Goal: Task Accomplishment & Management: Complete application form

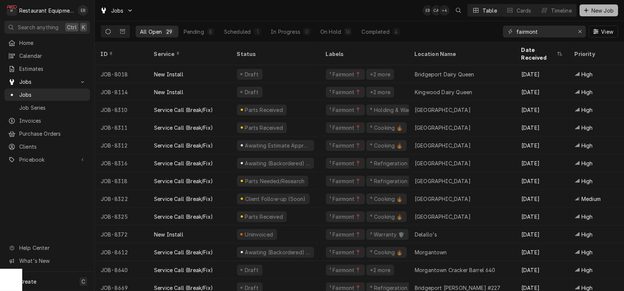
click at [606, 8] on span "New Job" at bounding box center [602, 11] width 25 height 8
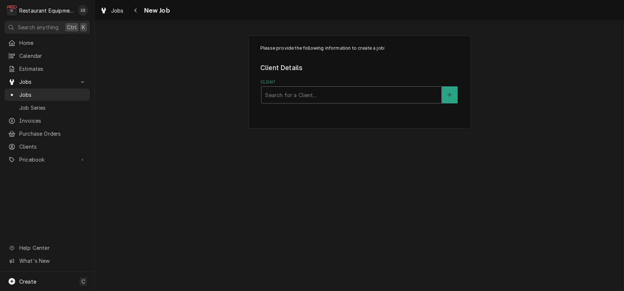
click at [321, 102] on div "Client" at bounding box center [351, 94] width 173 height 13
type input "[PERSON_NAME]"
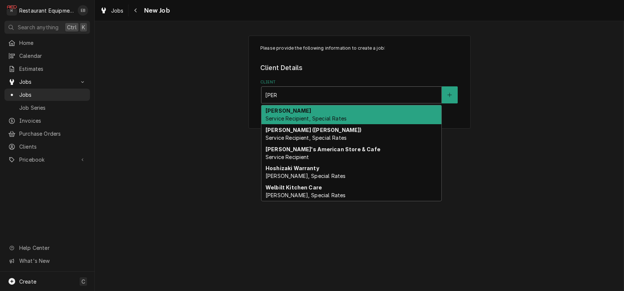
click at [316, 122] on span "Service Recipient, Special Rates" at bounding box center [306, 118] width 81 height 6
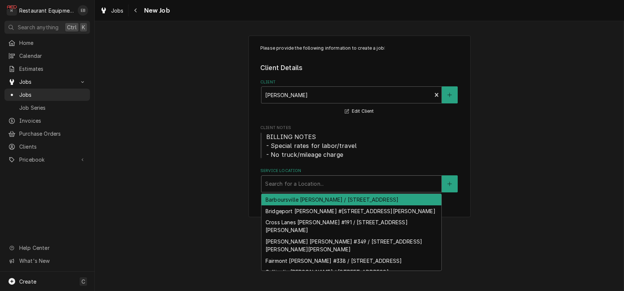
click at [296, 190] on div "Service Location" at bounding box center [351, 183] width 173 height 13
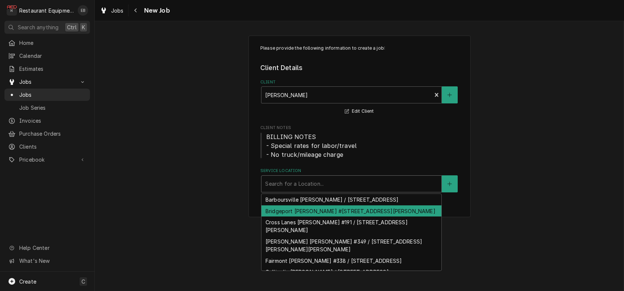
click at [305, 217] on div "Bridgeport [PERSON_NAME] #[STREET_ADDRESS][PERSON_NAME]" at bounding box center [352, 210] width 180 height 11
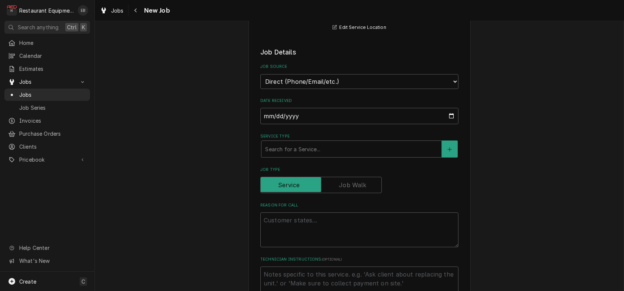
scroll to position [198, 0]
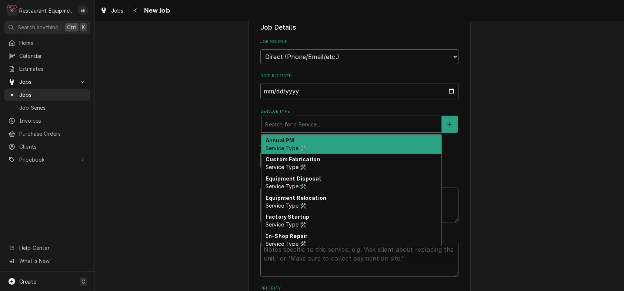
click at [291, 131] on div "Service Type" at bounding box center [351, 123] width 173 height 13
type textarea "x"
type input "b"
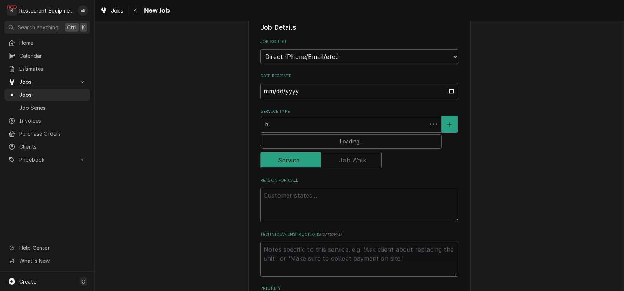
type textarea "x"
type input "br"
type textarea "x"
type input "bre"
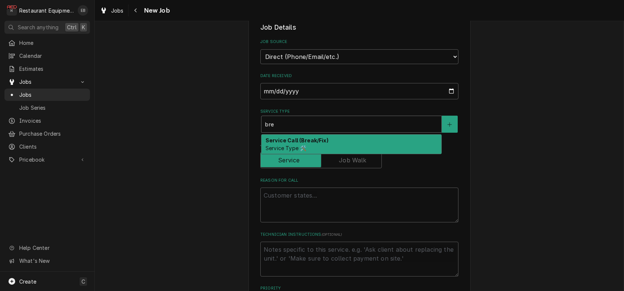
click at [292, 143] on strong "Service Call (Break/Fix)" at bounding box center [297, 140] width 63 height 6
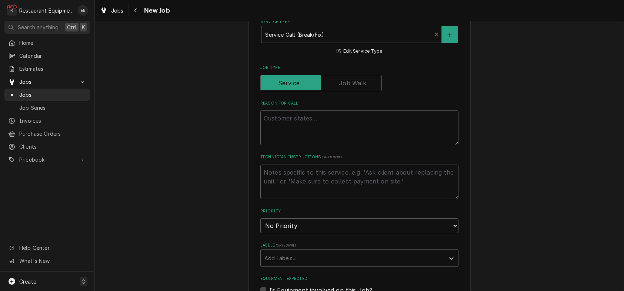
scroll to position [296, 0]
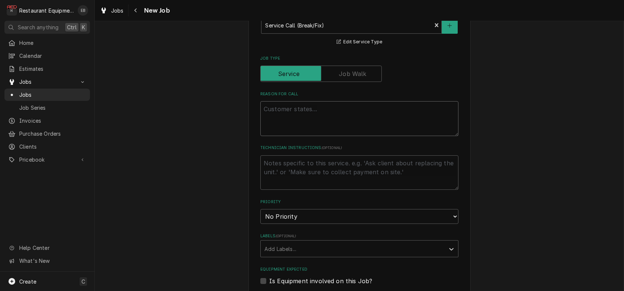
click at [301, 136] on textarea "Reason For Call" at bounding box center [360, 118] width 198 height 35
type textarea "x"
type textarea "H"
type textarea "x"
type textarea "Ho"
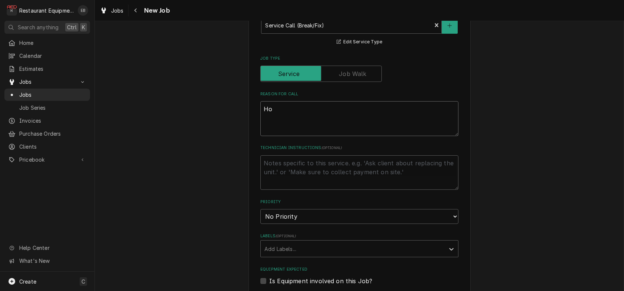
type textarea "x"
type textarea "Hot"
type textarea "x"
type textarea "Hotb"
type textarea "x"
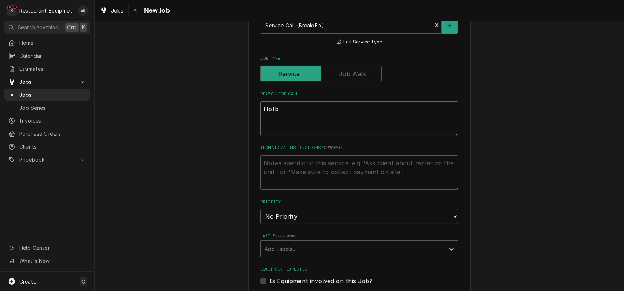
type textarea "Hotbo"
type textarea "x"
type textarea "Hotbox"
type textarea "x"
type textarea "Hotbox"
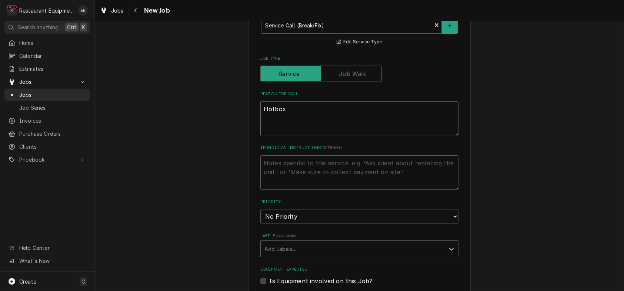
type textarea "x"
type textarea "Hotbox n"
type textarea "x"
type textarea "Hotbox no"
type textarea "x"
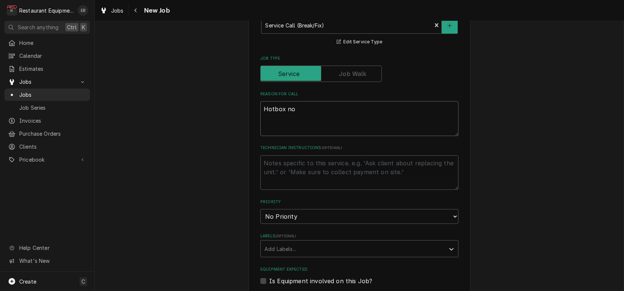
type textarea "Hotbox not"
type textarea "x"
type textarea "Hotbox not"
type textarea "x"
type textarea "Hotbox not g"
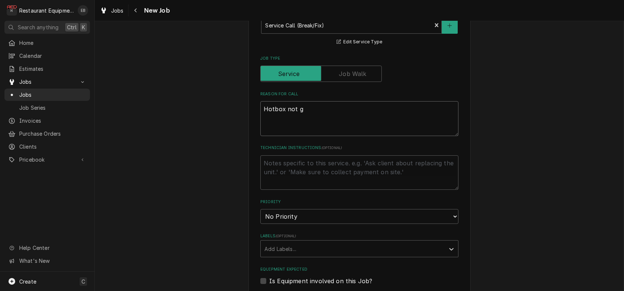
type textarea "x"
type textarea "Hotbox not ge"
type textarea "x"
type textarea "Hotbox not get"
type textarea "x"
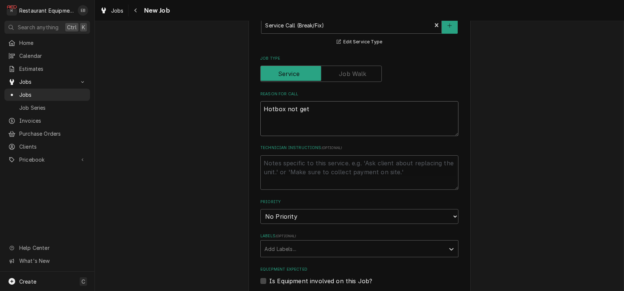
type textarea "Hotbox not gett"
type textarea "x"
type textarea "Hotbox not getti"
type textarea "x"
type textarea "Hotbox not gettin"
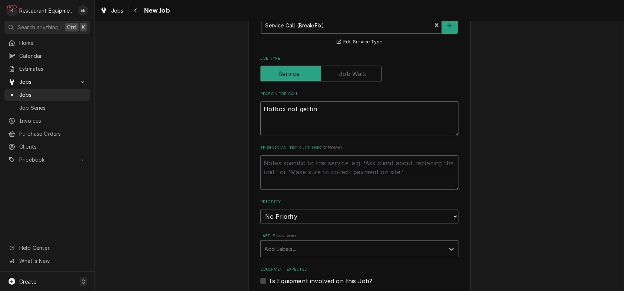
type textarea "x"
type textarea "Hotbox not getting"
type textarea "x"
type textarea "Hotbox not getting"
type textarea "x"
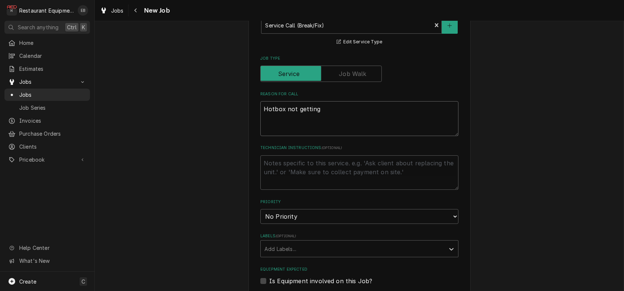
type textarea "Hotbox not getting t"
type textarea "x"
type textarea "Hotbox not getting"
type textarea "x"
type textarea "Hotbox not getting /"
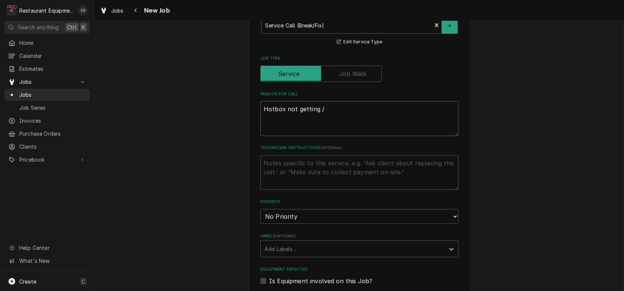
type textarea "x"
type textarea "Hotbox not getting"
type textarea "x"
type textarea "Hotbox not getting"
type textarea "x"
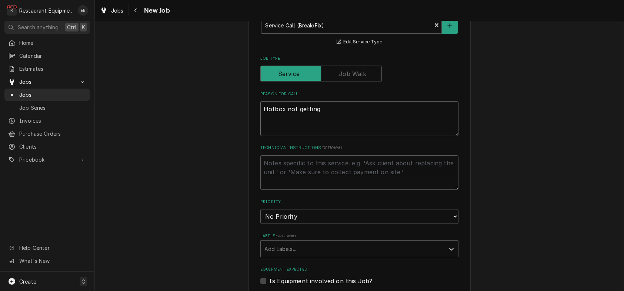
type textarea "Hotbox not getting/"
type textarea "x"
type textarea "Hotbox not getting/s"
type textarea "x"
type textarea "Hotbox not getting/st"
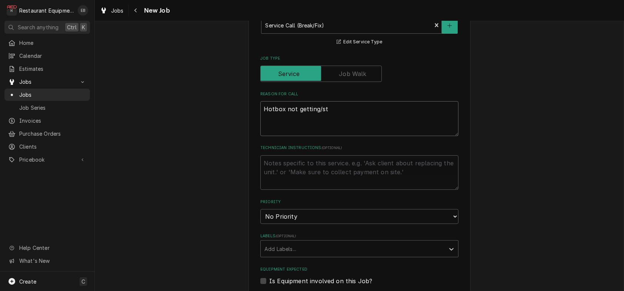
type textarea "x"
type textarea "Hotbox not getting/sta"
type textarea "x"
type textarea "Hotbox not getting/stay"
type textarea "x"
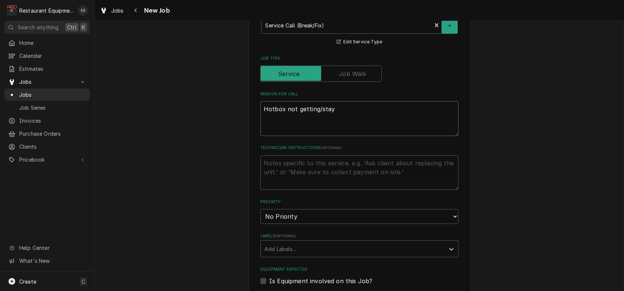
type textarea "Hotbox not getting/stayi"
type textarea "x"
type textarea "Hotbox not getting/stayio"
type textarea "x"
type textarea "Hotbox not getting/stayion"
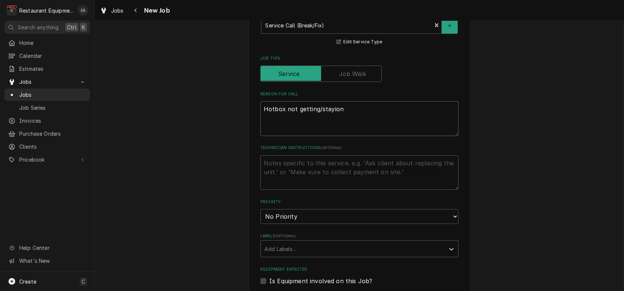
type textarea "x"
type textarea "Hotbox not getting/stayiong"
type textarea "x"
type textarea "Hotbox not getting/stayiong"
type textarea "x"
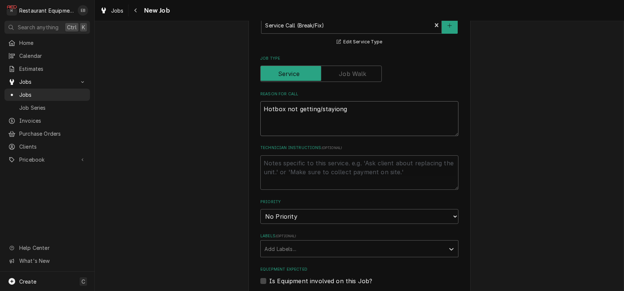
type textarea "Hotbox not getting/stayiong"
type textarea "x"
type textarea "Hotbox not getting/stayion"
type textarea "x"
type textarea "Hotbox not getting/stayio"
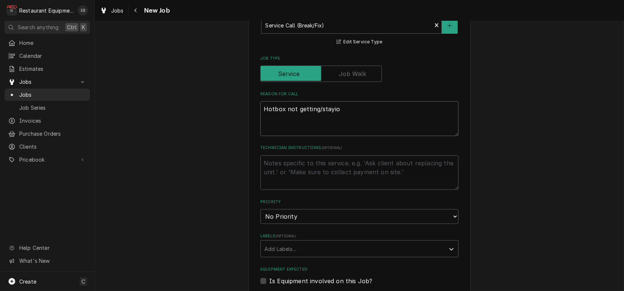
type textarea "x"
type textarea "Hotbox not getting/stayi"
type textarea "x"
type textarea "Hotbox not getting/stayin"
type textarea "x"
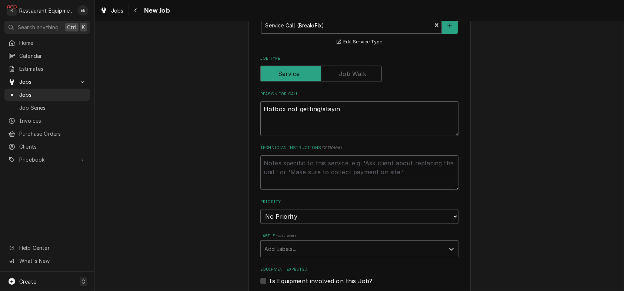
type textarea "Hotbox not getting/staying"
type textarea "x"
type textarea "Hotbox not getting/staying"
type textarea "x"
type textarea "Hotbox not getting/staying o"
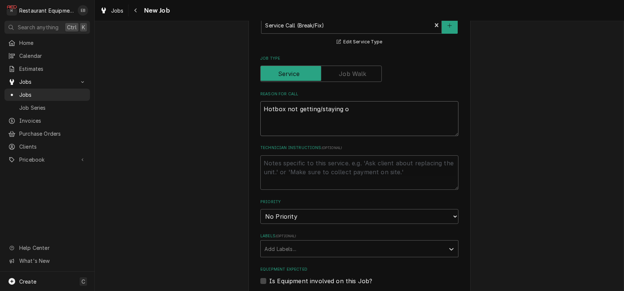
type textarea "x"
type textarea "Hotbox not getting/staying on"
type textarea "x"
type textarea "Hotbox not getting/staying on"
type textarea "x"
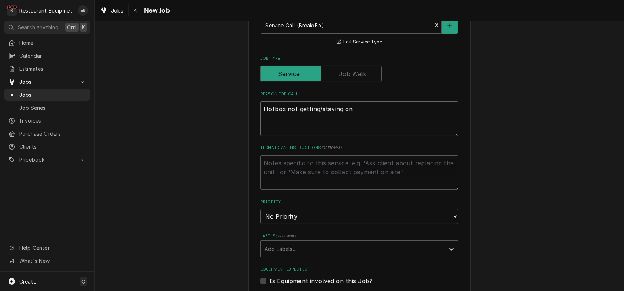
type textarea "Hotbox not getting/staying on t"
type textarea "x"
type textarea "Hotbox not getting/staying on te"
type textarea "x"
type textarea "Hotbox not getting/staying on tem"
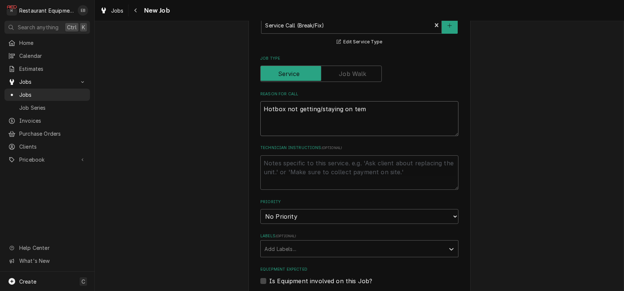
type textarea "x"
type textarea "Hotbox not getting/staying on temp"
type textarea "x"
type textarea "Hotbox not getting/staying on temp."
type textarea "x"
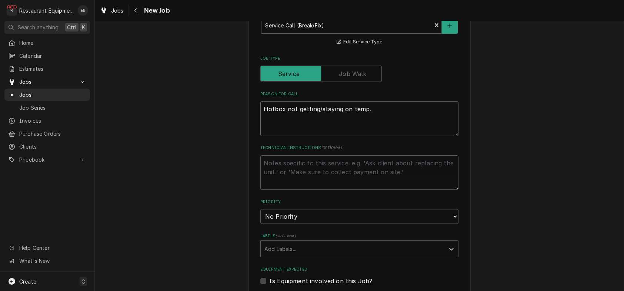
type textarea "Hotbox not getting/staying on temp"
type textarea "x"
type textarea "Hotbox not getting/staying on tem"
type textarea "x"
type textarea "Hotbox not getting/staying on te"
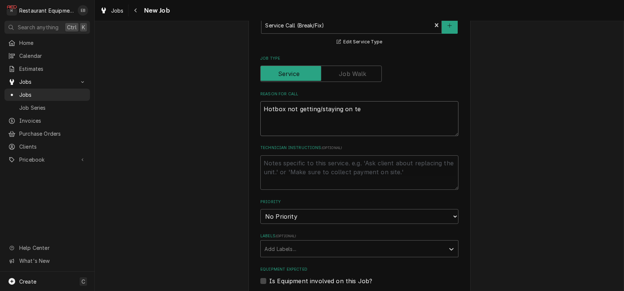
type textarea "x"
type textarea "Hotbox not getting/staying on t"
type textarea "x"
type textarea "Hotbox not getting/staying on"
type textarea "x"
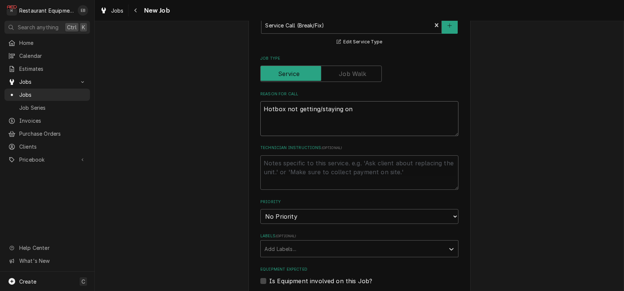
type textarea "Hotbox not getting/staying on"
type textarea "x"
type textarea "Hotbox not getting/staying o"
type textarea "x"
type textarea "Hotbox not getting/staying"
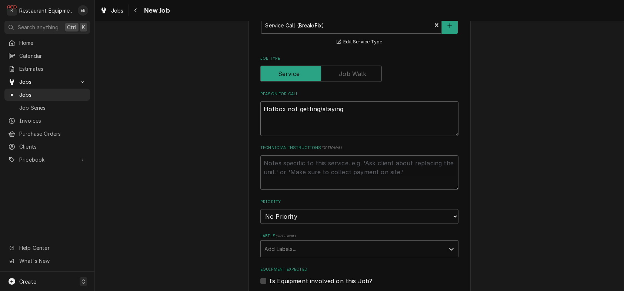
type textarea "x"
type textarea "Hotbox not getting/staying"
type textarea "x"
type textarea "Hotbox not getting/stayin"
type textarea "x"
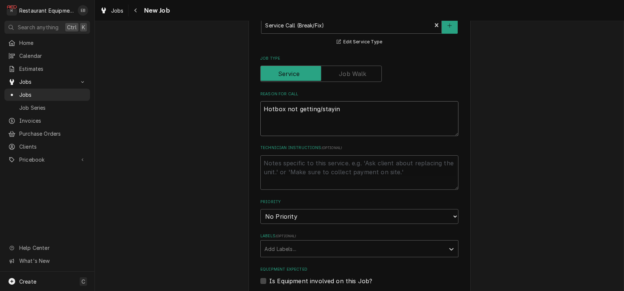
type textarea "Hotbox not getting/stayi"
type textarea "x"
type textarea "Hotbox not getting/stay"
type textarea "x"
type textarea "Hotbox not getting/sta"
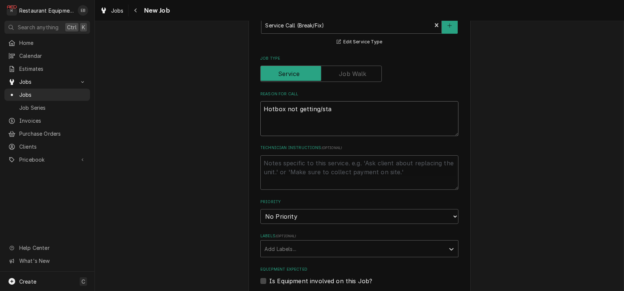
type textarea "x"
type textarea "Hotbox not getting/st"
type textarea "x"
type textarea "Hotbox not getting/s"
type textarea "x"
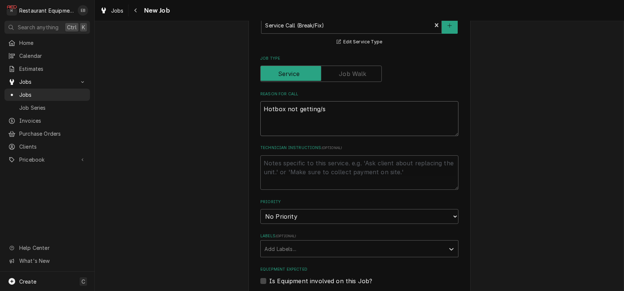
type textarea "Hotbox not getting/"
type textarea "x"
type textarea "Hotbox not getting"
type textarea "x"
type textarea "Hotbox not getting"
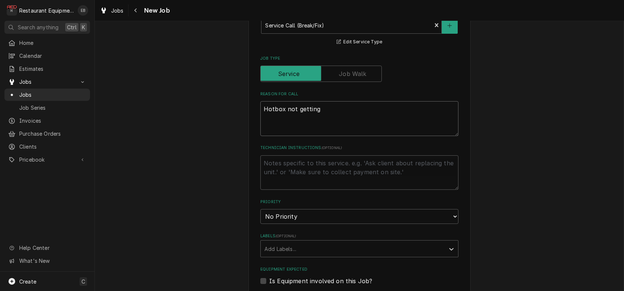
type textarea "x"
type textarea "Hotbox not getting u"
type textarea "x"
type textarea "Hotbox not getting up"
type textarea "x"
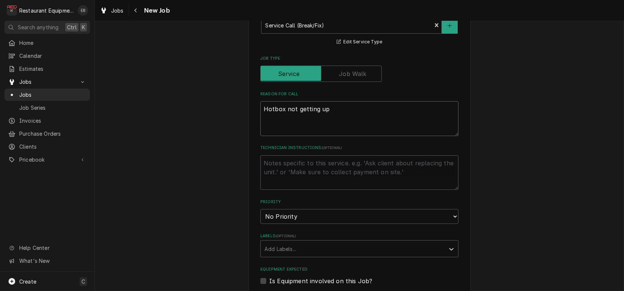
type textarea "Hotbox not getting up"
type textarea "x"
type textarea "Hotbox not getting up t"
type textarea "x"
type textarea "Hotbox not getting up to"
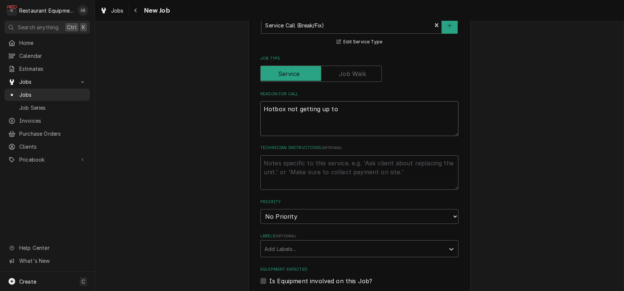
type textarea "x"
type textarea "Hotbox not getting up to"
type textarea "x"
type textarea "Hotbox not getting up to t"
type textarea "x"
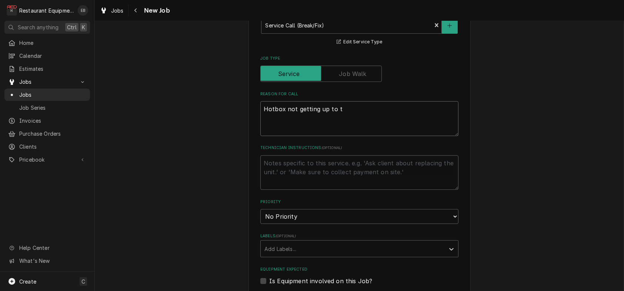
type textarea "Hotbox not getting up to te"
type textarea "x"
type textarea "Hotbox not getting up to tem"
type textarea "x"
type textarea "Hotbox not getting up to temp"
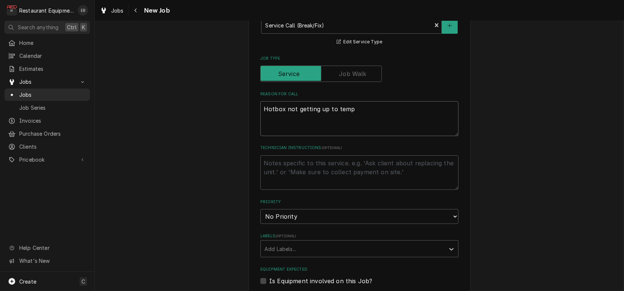
type textarea "x"
type textarea "Hotbox not getting up to tempe"
type textarea "x"
type textarea "Hotbox not getting up to temper"
type textarea "x"
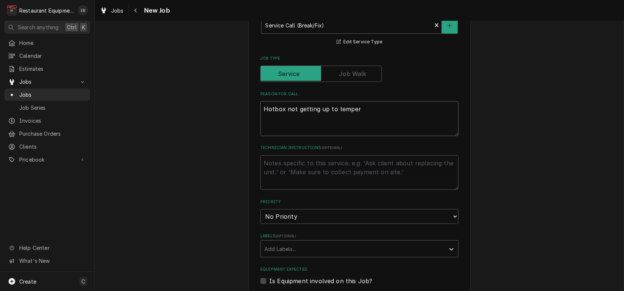
type textarea "Hotbox not getting up to tempera"
type textarea "x"
type textarea "Hotbox not getting up to temperat"
type textarea "x"
type textarea "Hotbox not getting up to temperatu"
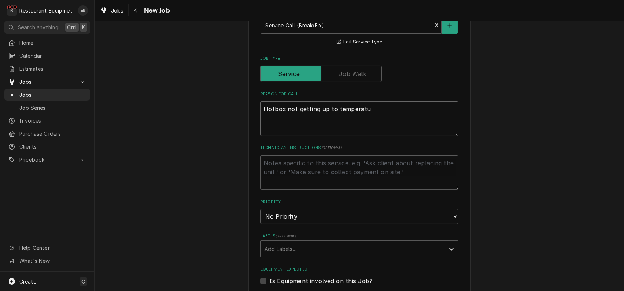
type textarea "x"
type textarea "Hotbox not getting up to temperatur"
type textarea "x"
type textarea "Hotbox not getting up to temperature"
type textarea "x"
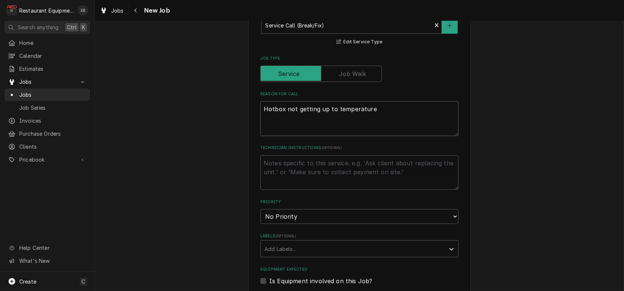
type textarea "Hotbox not getting up to temperature."
type textarea "x"
type textarea "Hotbox not getting up to temperature."
click at [431, 136] on div "Reason For Call Hotbox not getting up to temperature." at bounding box center [360, 113] width 198 height 45
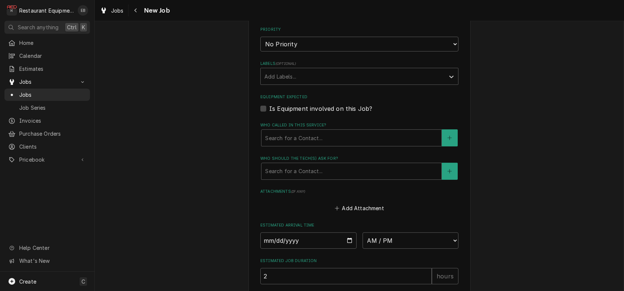
scroll to position [469, 0]
click at [307, 51] on select "No Priority Urgent High Medium Low" at bounding box center [360, 43] width 198 height 15
select select "3"
click at [261, 51] on select "No Priority Urgent High Medium Low" at bounding box center [360, 43] width 198 height 15
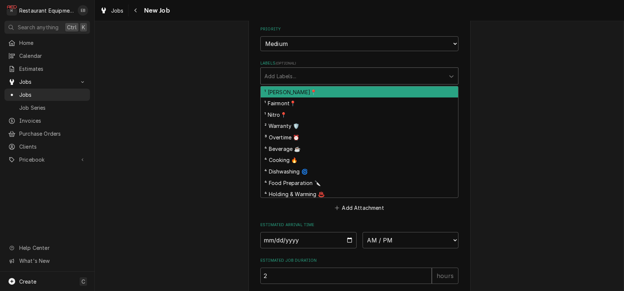
click at [299, 83] on div "Labels" at bounding box center [353, 75] width 177 height 13
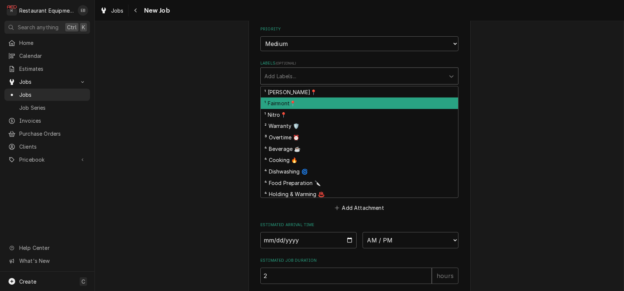
click at [291, 109] on div "¹ Fairmont📍" at bounding box center [360, 102] width 198 height 11
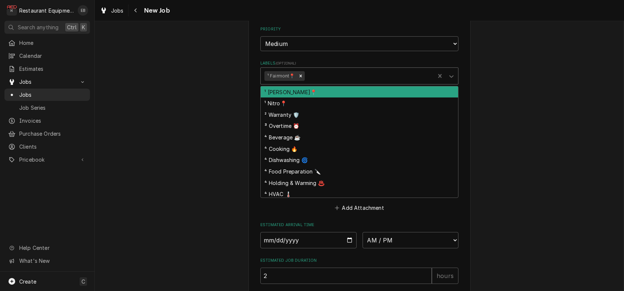
click at [321, 83] on div "Labels" at bounding box center [368, 75] width 125 height 13
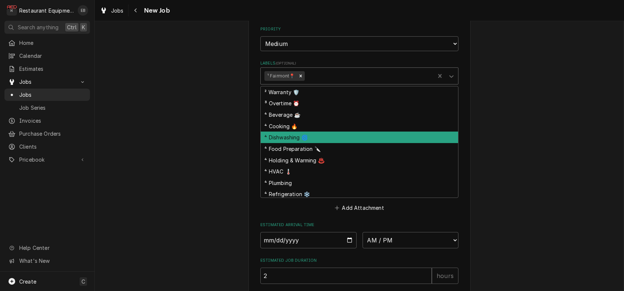
scroll to position [24, 0]
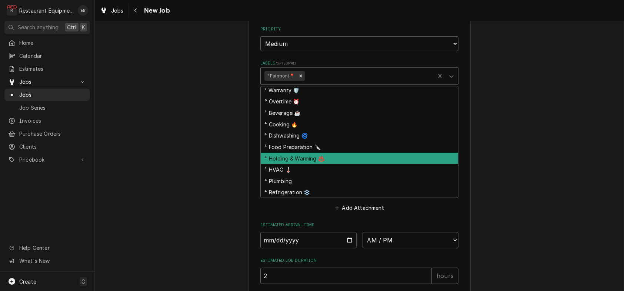
click at [301, 164] on div "⁴ Holding & Warming ♨️" at bounding box center [360, 158] width 198 height 11
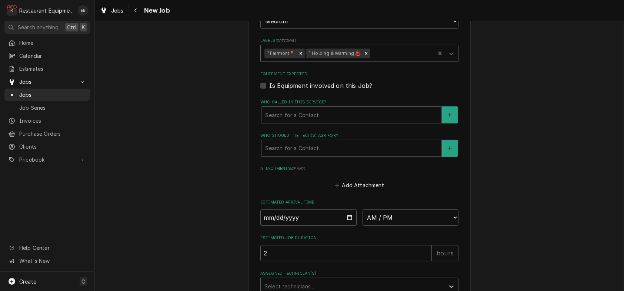
scroll to position [494, 0]
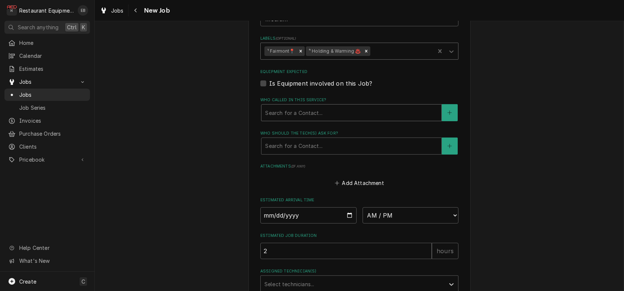
click at [317, 119] on div "Who called in this service?" at bounding box center [351, 112] width 173 height 13
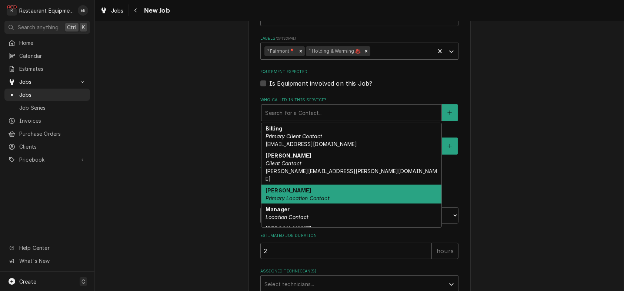
click at [291, 201] on em "Primary Location Contact" at bounding box center [298, 198] width 64 height 6
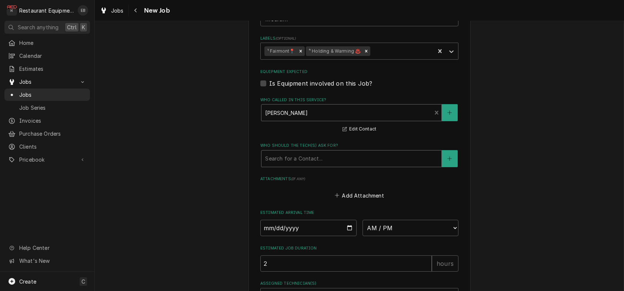
click at [306, 165] on div "Who should the tech(s) ask for?" at bounding box center [351, 158] width 173 height 13
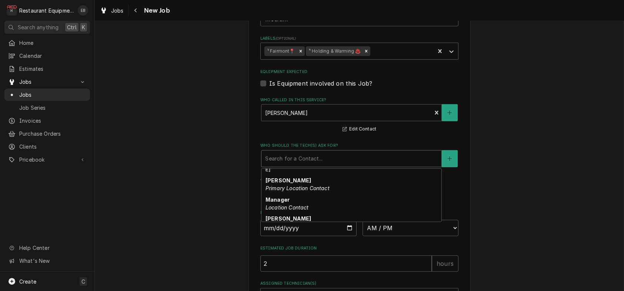
scroll to position [74, 0]
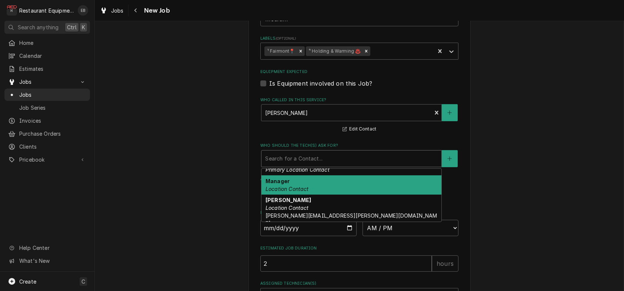
click at [286, 195] on div "Manager Location Contact" at bounding box center [352, 184] width 180 height 19
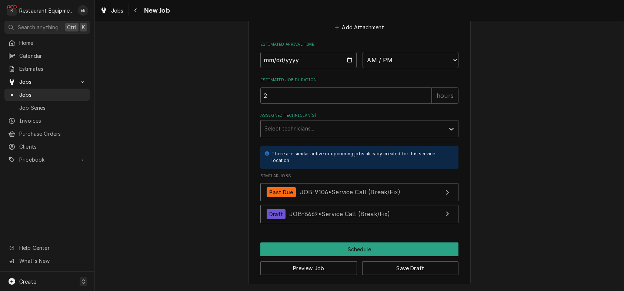
scroll to position [775, 0]
click at [397, 266] on button "Save Draft" at bounding box center [410, 268] width 97 height 14
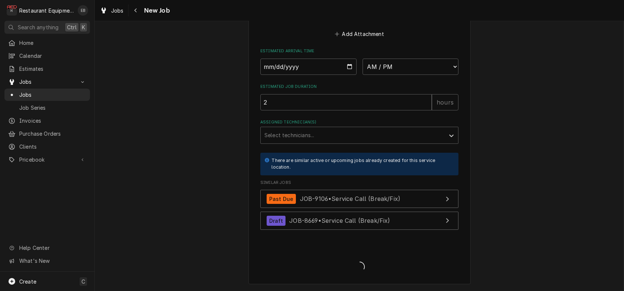
type textarea "x"
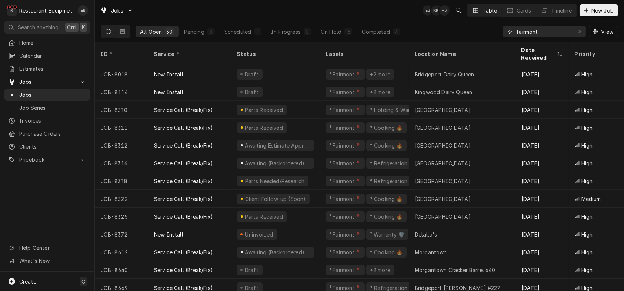
click at [551, 35] on input "fairmont" at bounding box center [545, 32] width 56 height 12
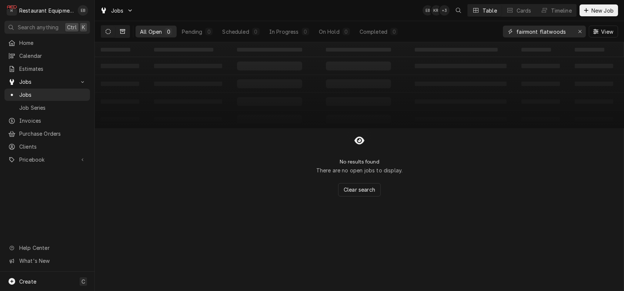
type input "fairmont flatwoods"
click at [125, 34] on icon "Dynamic Content Wrapper" at bounding box center [122, 31] width 5 height 5
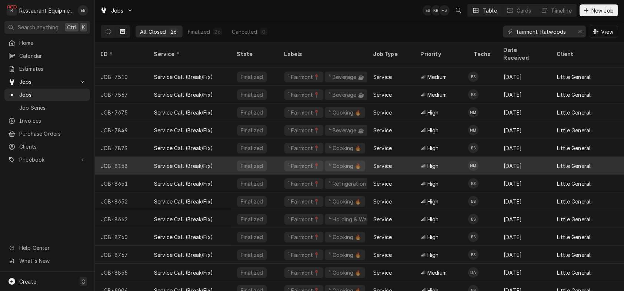
scroll to position [236, 0]
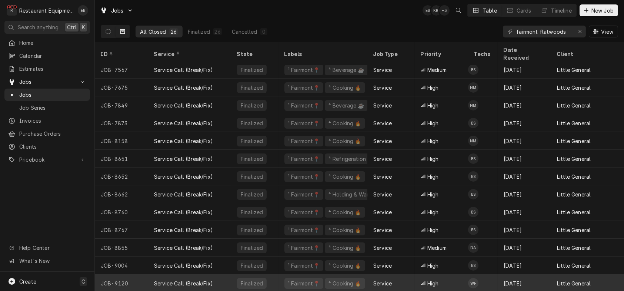
click at [231, 276] on div "Service Call (Break/Fix)" at bounding box center [189, 283] width 83 height 18
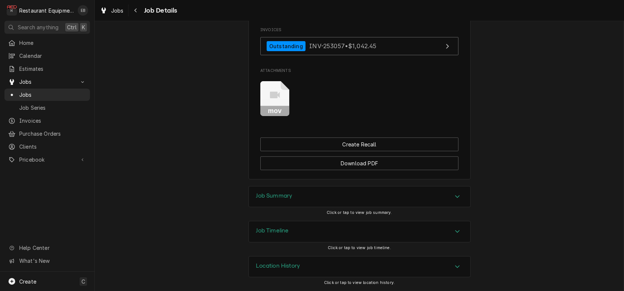
scroll to position [878, 0]
click at [354, 186] on div "Job Summary" at bounding box center [360, 196] width 222 height 21
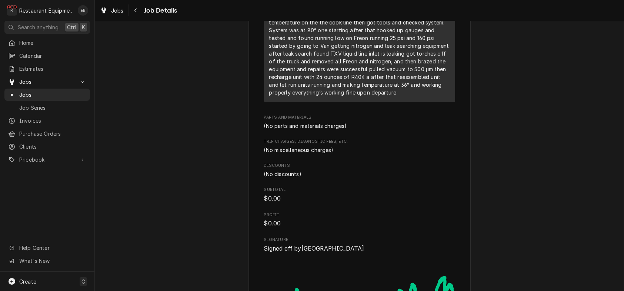
scroll to position [1224, 0]
click at [182, 73] on div "Job Summary Roopairs Job ID JOB-9120 Service Type Service Call (Break/Fix) Job …" at bounding box center [360, 62] width 530 height 727
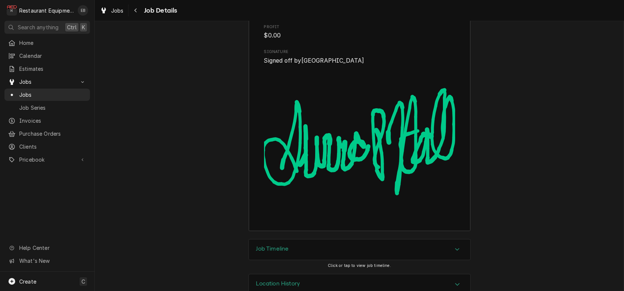
scroll to position [1398, 0]
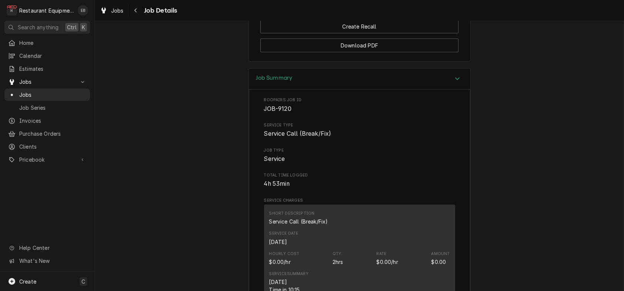
click at [379, 90] on div "Job Summary" at bounding box center [360, 79] width 222 height 21
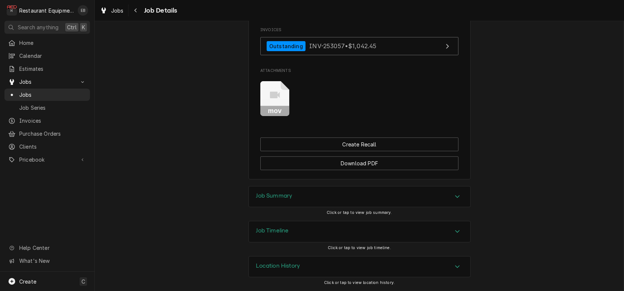
scroll to position [830, 0]
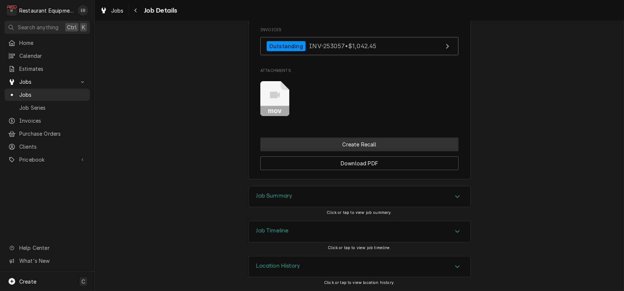
click at [359, 151] on button "Create Recall" at bounding box center [360, 144] width 198 height 14
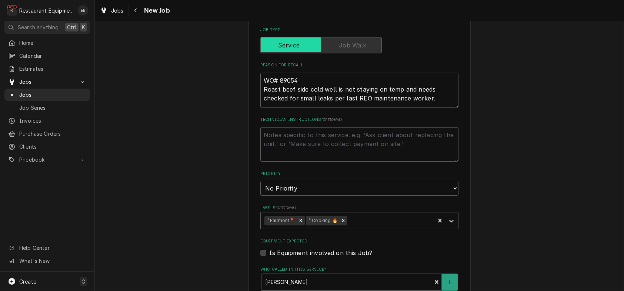
scroll to position [321, 0]
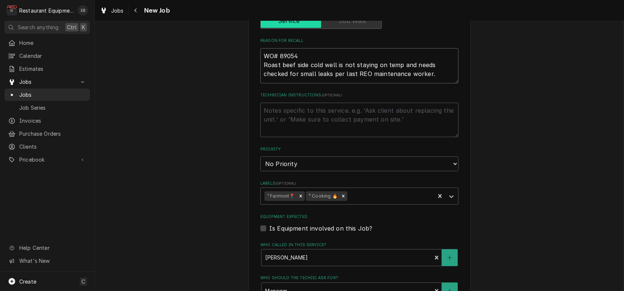
click at [261, 83] on textarea "WO# 89054 Roast beef side cold well is not staying on temp and needs checked fo…" at bounding box center [360, 65] width 198 height 35
type textarea "x"
type textarea "WO# 89054 Roast beef side cold well is not staying on temp and needs checked fo…"
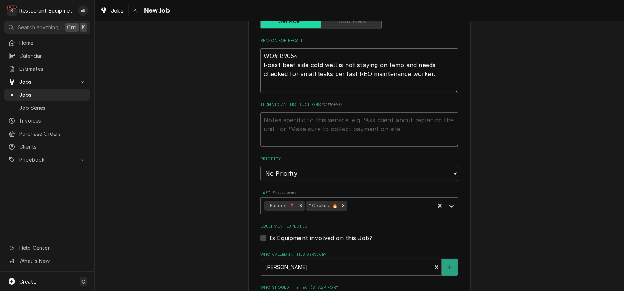
type textarea "x"
type textarea "F WO# 89054 Roast beef side cold well is not staying on temp and needs checked …"
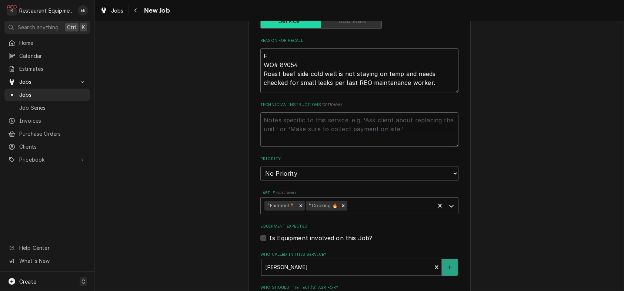
type textarea "x"
type textarea "Fi WO# 89054 Roast beef side cold well is not staying on temp and needs checked…"
type textarea "x"
type textarea "Fir WO# 89054 Roast beef side cold well is not staying on temp and needs checke…"
type textarea "x"
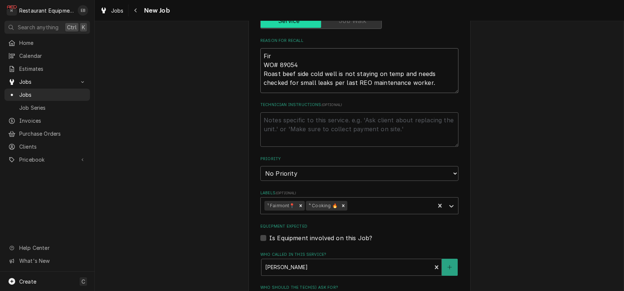
type textarea "Firs WO# 89054 Roast beef side cold well is not staying on temp and needs check…"
type textarea "x"
type textarea "First WO# 89054 Roast beef side cold well is not staying on temp and needs chec…"
type textarea "x"
type textarea "First WO# 89054 Roast beef side cold well is not staying on temp and needs chec…"
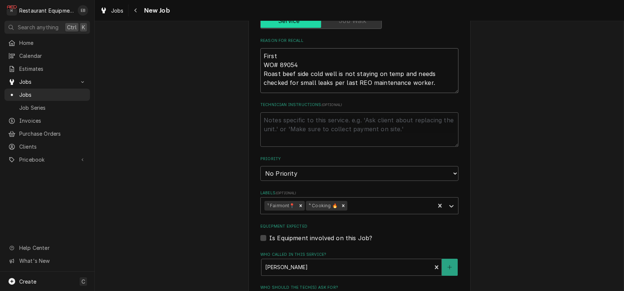
type textarea "x"
type textarea "First T WO# 89054 Roast beef side cold well is not staying on temp and needs ch…"
type textarea "x"
type textarea "First Tr WO# 89054 Roast beef side cold well is not staying on temp and needs c…"
type textarea "x"
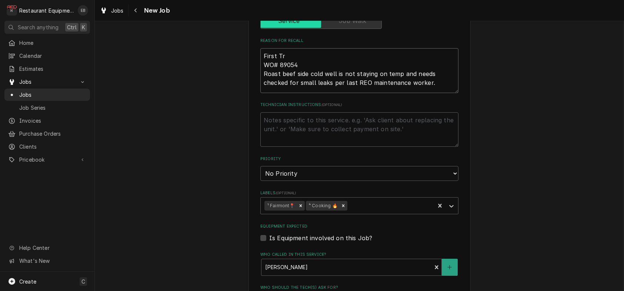
type textarea "First Tri WO# 89054 Roast beef side cold well is not staying on temp and needs …"
type textarea "x"
type textarea "First Trip WO# 89054 Roast beef side cold well is not staying on temp and needs…"
type textarea "x"
type textarea "First Trip: WO# 89054 Roast beef side cold well is not staying on temp and need…"
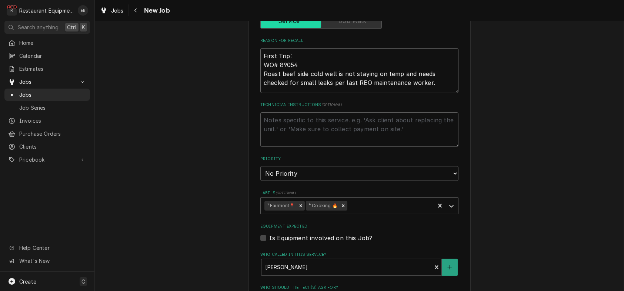
click at [261, 93] on textarea "First Trip: WO# 89054 Roast beef side cold well is not staying on temp and need…" at bounding box center [360, 70] width 198 height 45
type textarea "x"
type textarea "First Trip:WO# 89054 Roast beef side cold well is not staying on temp and needs…"
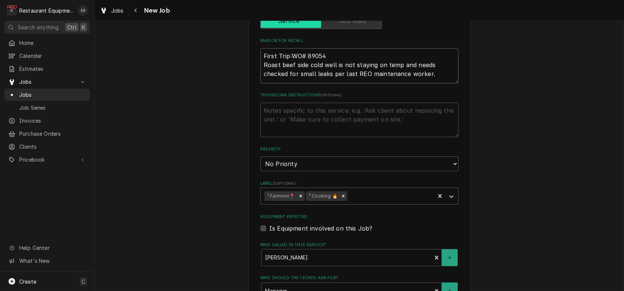
type textarea "x"
type textarea "First Trip: WO# 89054 Roast beef side cold well is not staying on temp and need…"
click at [442, 83] on textarea "First Trip: WO# 89054 Roast beef side cold well is not staying on temp and need…" at bounding box center [360, 65] width 198 height 35
type textarea "x"
type textarea "First Trip: WO# 89054 Roast beef side cold well is not staying on temp and need…"
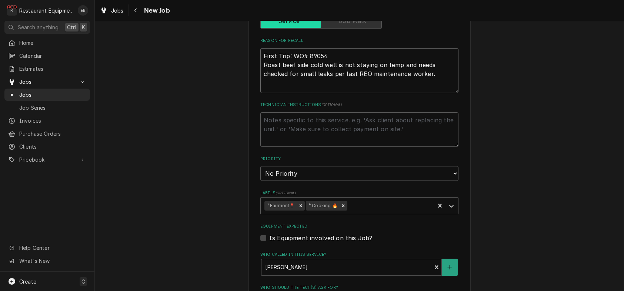
type textarea "x"
type textarea "First Trip: WO# 89054 Roast beef side cold well is not staying on temp and need…"
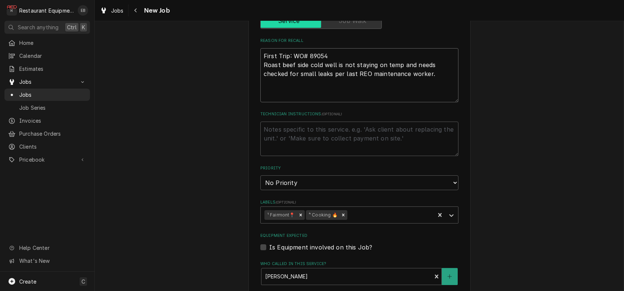
type textarea "x"
type textarea "First Trip: WO# 89054 Roast beef side cold well is not staying on temp and need…"
type textarea "x"
type textarea "First Trip: WO# 89054 Roast beef side cold well is not staying on temp and need…"
type textarea "x"
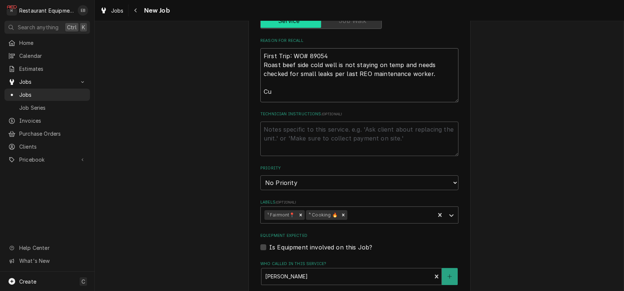
type textarea "First Trip: WO# 89054 Roast beef side cold well is not staying on temp and need…"
type textarea "x"
type textarea "First Trip: WO# 89054 Roast beef side cold well is not staying on temp and need…"
type textarea "x"
type textarea "First Trip: WO# 89054 Roast beef side cold well is not staying on temp and need…"
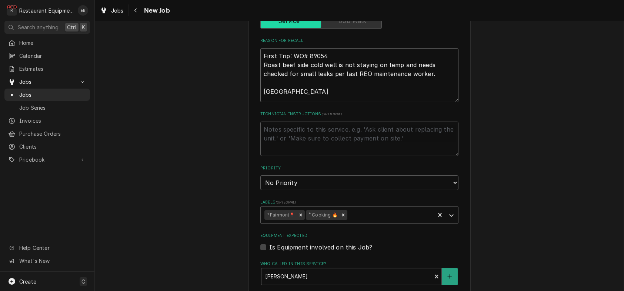
type textarea "x"
type textarea "First Trip: WO# 89054 Roast beef side cold well is not staying on temp and need…"
type textarea "x"
type textarea "First Trip: WO# 89054 Roast beef side cold well is not staying on temp and need…"
type textarea "x"
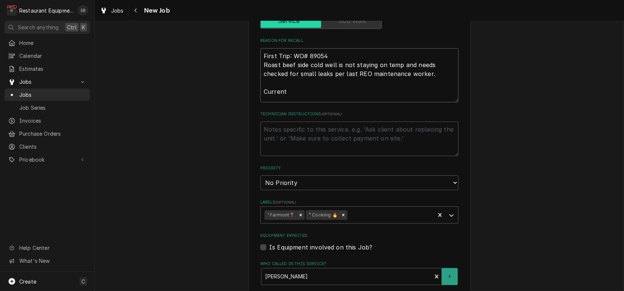
type textarea "First Trip: WO# 89054 Roast beef side cold well is not staying on temp and need…"
type textarea "x"
type textarea "First Trip: WO# 89054 Roast beef side cold well is not staying on temp and need…"
type textarea "x"
type textarea "First Trip: WO# 89054 Roast beef side cold well is not staying on temp and need…"
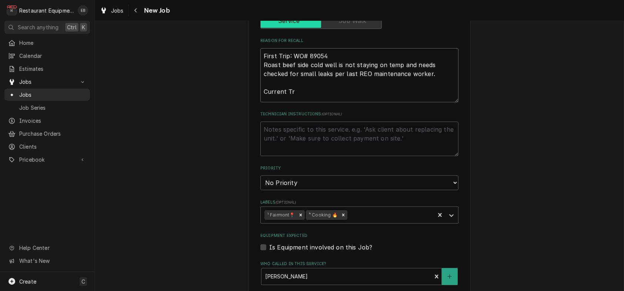
type textarea "x"
type textarea "First Trip: WO# 89054 Roast beef side cold well is not staying on temp and need…"
type textarea "x"
type textarea "First Trip: WO# 89054 Roast beef side cold well is not staying on temp and need…"
type textarea "x"
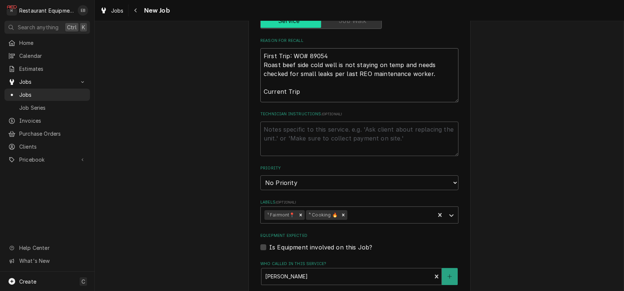
type textarea "First Trip: WO# 89054 Roast beef side cold well is not staying on temp and need…"
type textarea "x"
type textarea "First Trip: WO# 89054 Roast beef side cold well is not staying on temp and need…"
type textarea "x"
type textarea "First Trip: WO# 89054 Roast beef side cold well is not staying on temp and need…"
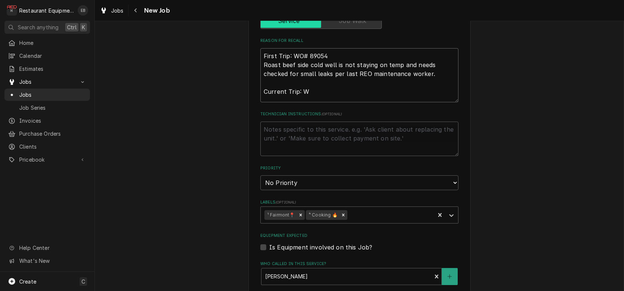
type textarea "x"
type textarea "First Trip: WO# 89054 Roast beef side cold well is not staying on temp and need…"
type textarea "x"
type textarea "First Trip: WO# 89054 Roast beef side cold well is not staying on temp and need…"
type textarea "x"
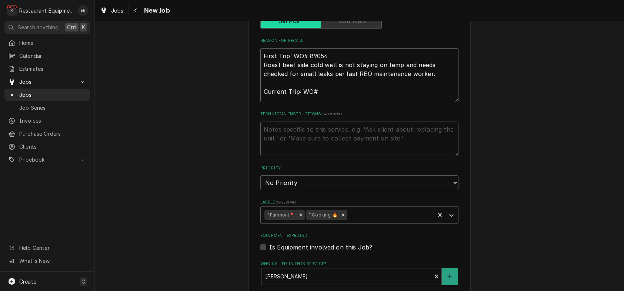
type textarea "First Trip: WO# 89054 Roast beef side cold well is not staying on temp and need…"
type textarea "x"
type textarea "First Trip: WO# 89054 Roast beef side cold well is not staying on temp and need…"
type textarea "x"
type textarea "First Trip: WO# 89054 Roast beef side cold well is not staying on temp and need…"
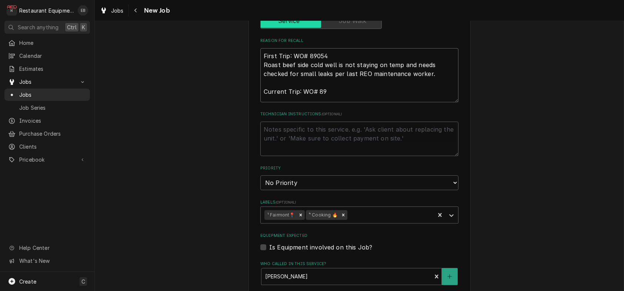
type textarea "x"
type textarea "First Trip: WO# 89054 Roast beef side cold well is not staying on temp and need…"
type textarea "x"
type textarea "First Trip: WO# 89054 Roast beef side cold well is not staying on temp and need…"
type textarea "x"
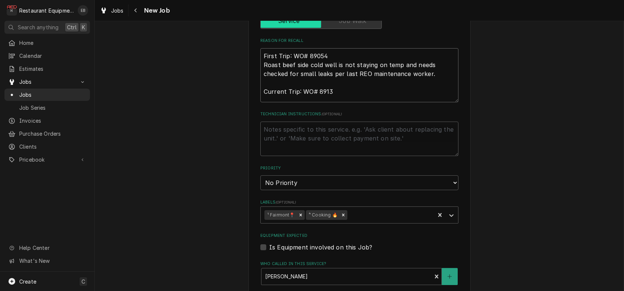
type textarea "First Trip: WO# 89054 Roast beef side cold well is not staying on temp and need…"
type textarea "x"
type textarea "First Trip: WO# 89054 Roast beef side cold well is not staying on temp and need…"
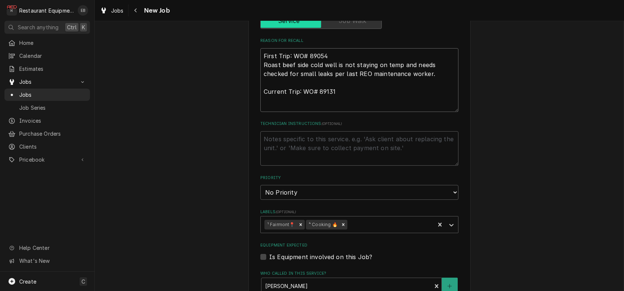
type textarea "x"
type textarea "First Trip: WO# 89054 Roast beef side cold well is not staying on temp and need…"
type textarea "x"
type textarea "First Trip: WO# 89054 Roast beef side cold well is not staying on temp and need…"
type textarea "x"
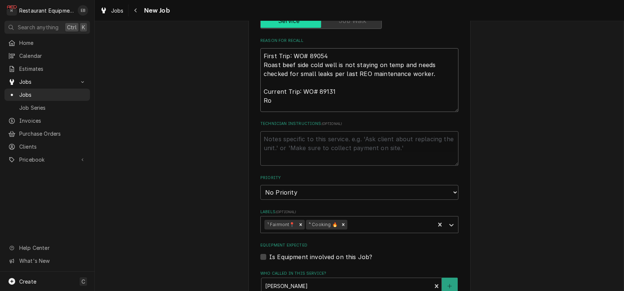
type textarea "First Trip: WO# 89054 Roast beef side cold well is not staying on temp and need…"
type textarea "x"
type textarea "First Trip: WO# 89054 Roast beef side cold well is not staying on temp and need…"
type textarea "x"
type textarea "First Trip: WO# 89054 Roast beef side cold well is not staying on temp and need…"
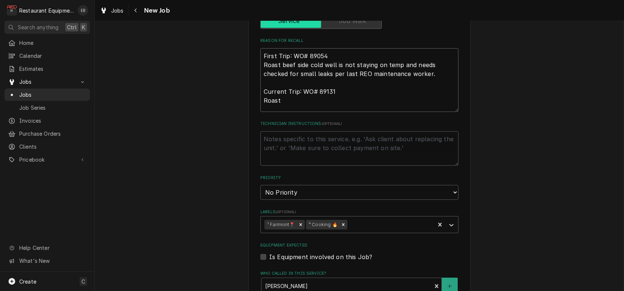
type textarea "x"
type textarea "First Trip: WO# 89054 Roast beef side cold well is not staying on temp and need…"
type textarea "x"
type textarea "First Trip: WO# 89054 Roast beef side cold well is not staying on temp and need…"
type textarea "x"
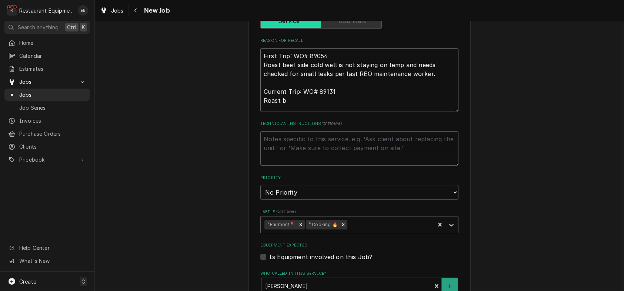
type textarea "First Trip: WO# 89054 Roast beef side cold well is not staying on temp and need…"
type textarea "x"
type textarea "First Trip: WO# 89054 Roast beef side cold well is not staying on temp and need…"
type textarea "x"
type textarea "First Trip: WO# 89054 Roast beef side cold well is not staying on temp and need…"
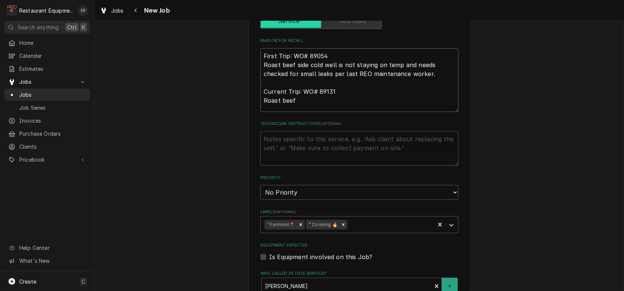
type textarea "x"
type textarea "First Trip: WO# 89054 Roast beef side cold well is not staying on temp and need…"
type textarea "x"
type textarea "First Trip: WO# 89054 Roast beef side cold well is not staying on temp and need…"
type textarea "x"
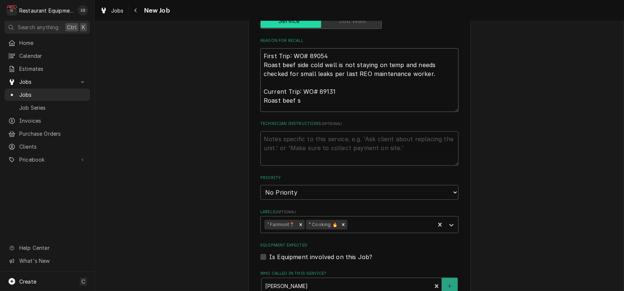
type textarea "First Trip: WO# 89054 Roast beef side cold well is not staying on temp and need…"
type textarea "x"
type textarea "First Trip: WO# 89054 Roast beef side cold well is not staying on temp and need…"
type textarea "x"
type textarea "First Trip: WO# 89054 Roast beef side cold well is not staying on temp and need…"
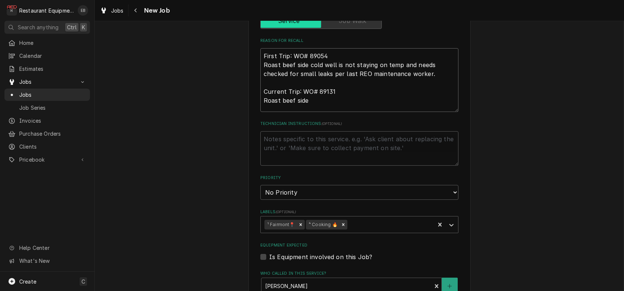
type textarea "x"
type textarea "First Trip: WO# 89054 Roast beef side cold well is not staying on temp and need…"
type textarea "x"
type textarea "First Trip: WO# 89054 Roast beef side cold well is not staying on temp and need…"
type textarea "x"
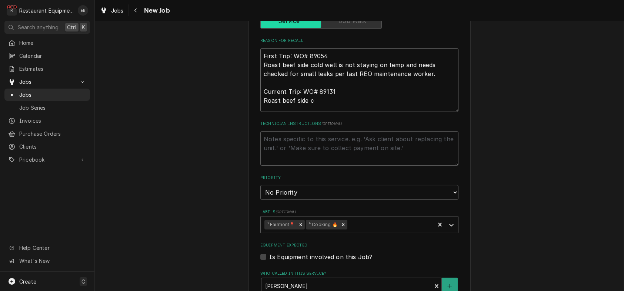
type textarea "First Trip: WO# 89054 Roast beef side cold well is not staying on temp and need…"
type textarea "x"
type textarea "First Trip: WO# 89054 Roast beef side cold well is not staying on temp and need…"
type textarea "x"
type textarea "First Trip: WO# 89054 Roast beef side cold well is not staying on temp and need…"
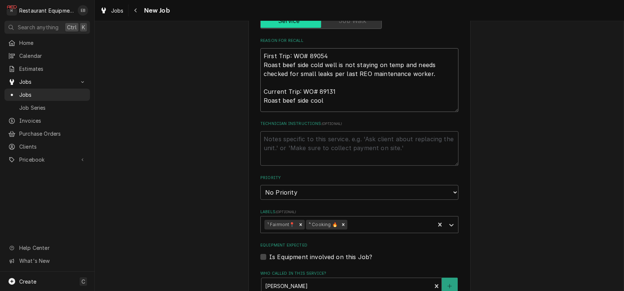
type textarea "x"
type textarea "First Trip: WO# 89054 Roast beef side cold well is not staying on temp and need…"
type textarea "x"
type textarea "First Trip: WO# 89054 Roast beef side cold well is not staying on temp and need…"
type textarea "x"
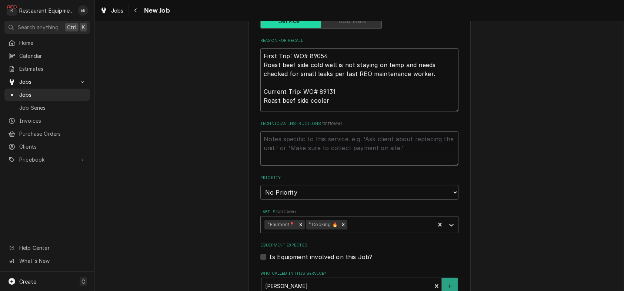
type textarea "First Trip: WO# 89054 Roast beef side cold well is not staying on temp and need…"
type textarea "x"
type textarea "First Trip: WO# 89054 Roast beef side cold well is not staying on temp and need…"
type textarea "x"
type textarea "First Trip: WO# 89054 Roast beef side cold well is not staying on temp and need…"
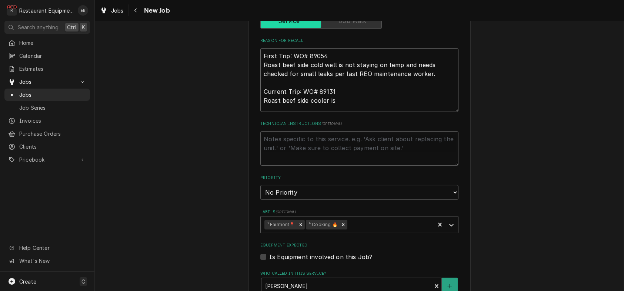
type textarea "x"
type textarea "First Trip: WO# 89054 Roast beef side cold well is not staying on temp and need…"
type textarea "x"
type textarea "First Trip: WO# 89054 Roast beef side cold well is not staying on temp and need…"
type textarea "x"
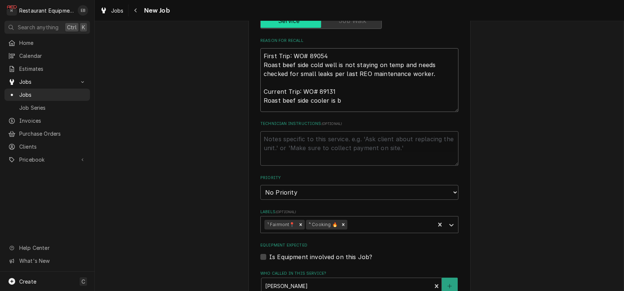
type textarea "First Trip: WO# 89054 Roast beef side cold well is not staying on temp and need…"
type textarea "x"
type textarea "First Trip: WO# 89054 Roast beef side cold well is not staying on temp and need…"
type textarea "x"
type textarea "First Trip: WO# 89054 Roast beef side cold well is not staying on temp and need…"
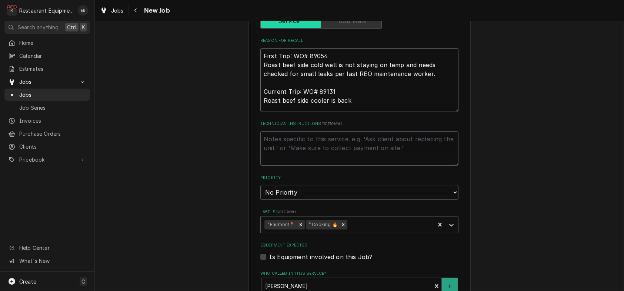
type textarea "x"
type textarea "First Trip: WO# 89054 Roast beef side cold well is not staying on temp and need…"
type textarea "x"
type textarea "First Trip: WO# 89054 Roast beef side cold well is not staying on temp and need…"
type textarea "x"
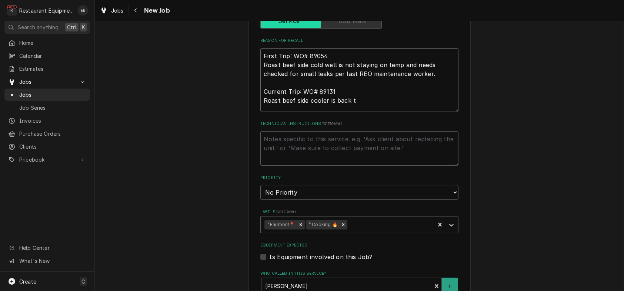
type textarea "First Trip: WO# 89054 Roast beef side cold well is not staying on temp and need…"
type textarea "x"
type textarea "First Trip: WO# 89054 Roast beef side cold well is not staying on temp and need…"
type textarea "x"
type textarea "First Trip: WO# 89054 Roast beef side cold well is not staying on temp and need…"
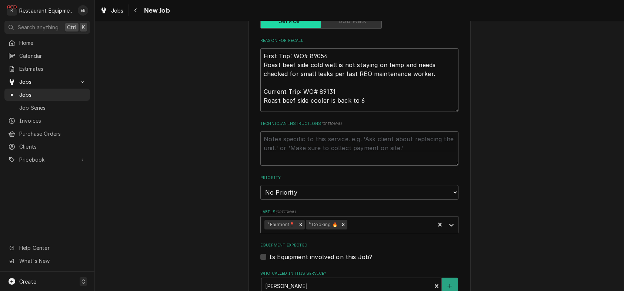
type textarea "x"
type textarea "First Trip: WO# 89054 Roast beef side cold well is not staying on temp and need…"
type textarea "x"
type textarea "First Trip: WO# 89054 Roast beef side cold well is not staying on temp and need…"
type textarea "x"
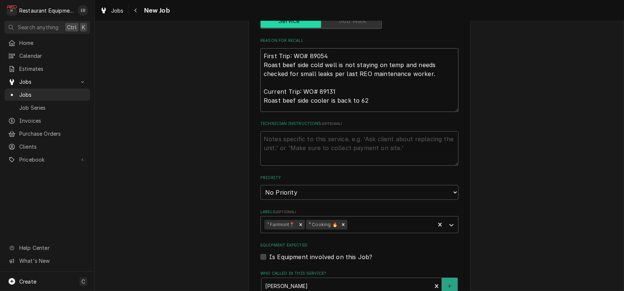
type textarea "First Trip: WO# 89054 Roast beef side cold well is not staying on temp and need…"
type textarea "x"
type textarea "First Trip: WO# 89054 Roast beef side cold well is not staying on temp and need…"
type textarea "x"
type textarea "First Trip: WO# 89054 Roast beef side cold well is not staying on temp and need…"
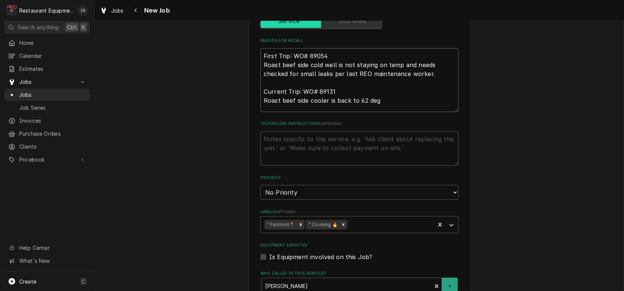
type textarea "x"
type textarea "First Trip: WO# 89054 Roast beef side cold well is not staying on temp and need…"
type textarea "x"
type textarea "First Trip: WO# 89054 Roast beef side cold well is not staying on temp and need…"
type textarea "x"
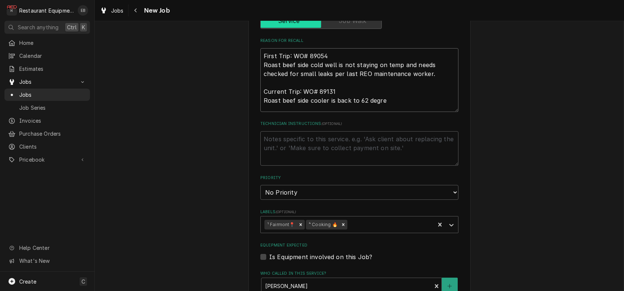
type textarea "First Trip: WO# 89054 Roast beef side cold well is not staying on temp and need…"
type textarea "x"
type textarea "First Trip: WO# 89054 Roast beef side cold well is not staying on temp and need…"
type textarea "x"
type textarea "First Trip: WO# 89054 Roast beef side cold well is not staying on temp and need…"
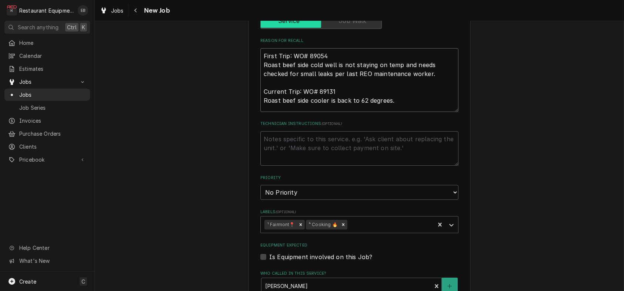
type textarea "x"
type textarea "First Trip: WO# 89054 Roast beef side cold well is not staying on temp and need…"
type textarea "x"
type textarea "First Trip: WO# 89054 Roast beef side cold well is not staying on temp and need…"
type textarea "x"
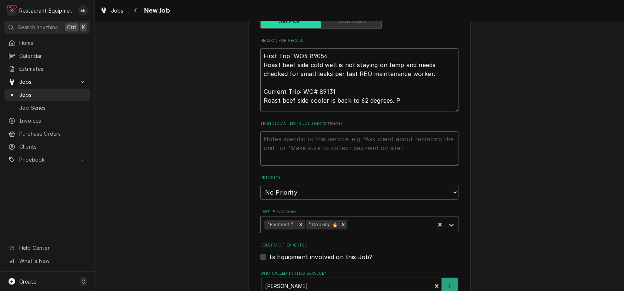
type textarea "First Trip: WO# 89054 Roast beef side cold well is not staying on temp and need…"
type textarea "x"
type textarea "First Trip: WO# 89054 Roast beef side cold well is not staying on temp and need…"
type textarea "x"
type textarea "First Trip: WO# 89054 Roast beef side cold well is not staying on temp and need…"
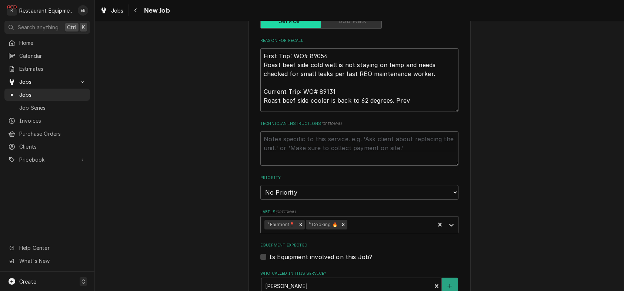
type textarea "x"
type textarea "First Trip: WO# 89054 Roast beef side cold well is not staying on temp and need…"
type textarea "x"
type textarea "First Trip: WO# 89054 Roast beef side cold well is not staying on temp and need…"
type textarea "x"
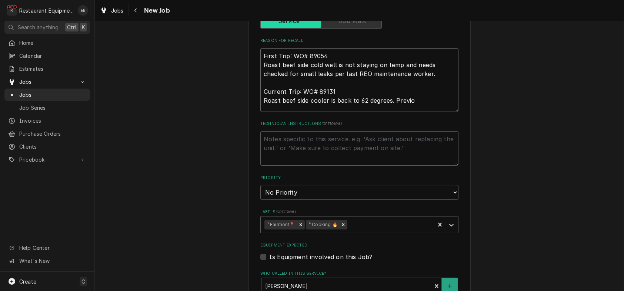
type textarea "First Trip: WO# 89054 Roast beef side cold well is not staying on temp and need…"
type textarea "x"
type textarea "First Trip: WO# 89054 Roast beef side cold well is not staying on temp and need…"
type textarea "x"
type textarea "First Trip: WO# 89054 Roast beef side cold well is not staying on temp and need…"
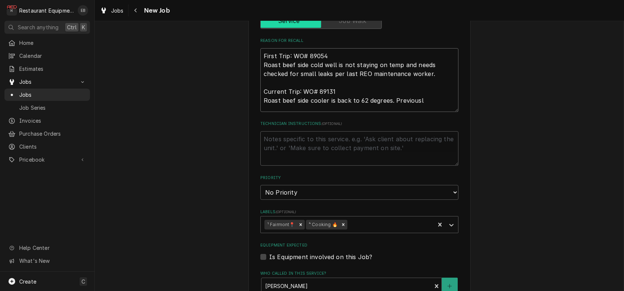
type textarea "x"
type textarea "First Trip: WO# 89054 Roast beef side cold well is not staying on temp and need…"
type textarea "x"
type textarea "First Trip: WO# 89054 Roast beef side cold well is not staying on temp and need…"
type textarea "x"
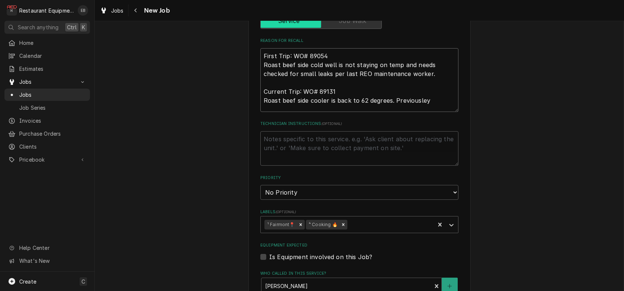
type textarea "First Trip: WO# 89054 Roast beef side cold well is not staying on temp and need…"
type textarea "x"
type textarea "First Trip: WO# 89054 Roast beef side cold well is not staying on temp and need…"
type textarea "x"
type textarea "First Trip: WO# 89054 Roast beef side cold well is not staying on temp and need…"
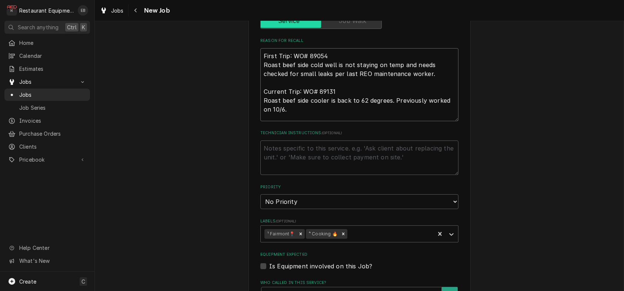
click at [265, 121] on textarea "First Trip: WO# 89054 Roast beef side cold well is not staying on temp and need…" at bounding box center [360, 84] width 198 height 73
click at [320, 121] on textarea "First Trip: WO# 89054 Roast beef side cold well is not staying on temp and need…" at bounding box center [360, 84] width 198 height 73
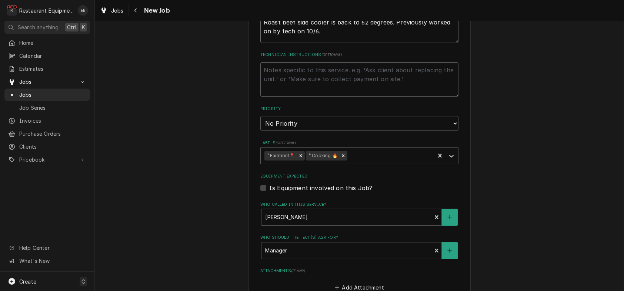
scroll to position [420, 0]
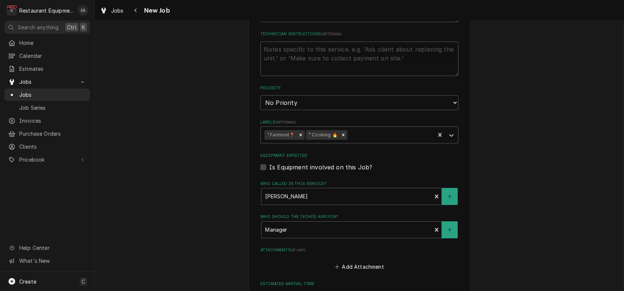
click at [307, 127] on fieldset "Job Details Job Source Direct (Phone/Email/etc.) Service Channel Corrigo Ecotra…" at bounding box center [360, 81] width 198 height 589
click at [307, 110] on select "No Priority Urgent High Medium Low" at bounding box center [360, 102] width 198 height 15
click at [261, 110] on select "No Priority Urgent High Medium Low" at bounding box center [360, 102] width 198 height 15
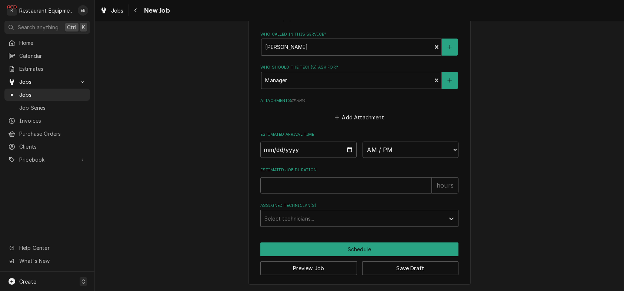
scroll to position [652, 0]
click at [396, 265] on button "Save Draft" at bounding box center [410, 268] width 97 height 14
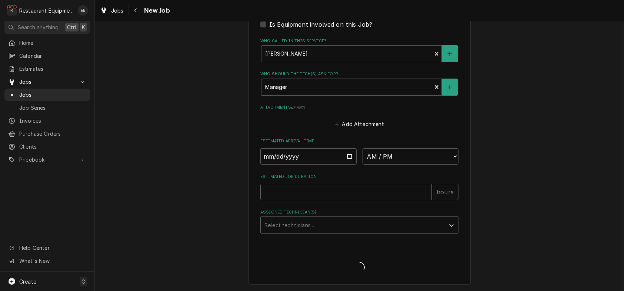
scroll to position [645, 0]
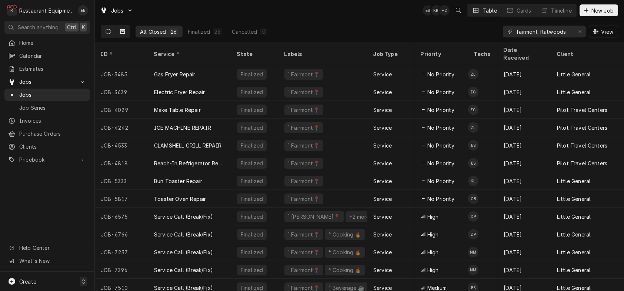
click at [111, 32] on icon "Dynamic Content Wrapper" at bounding box center [108, 31] width 5 height 5
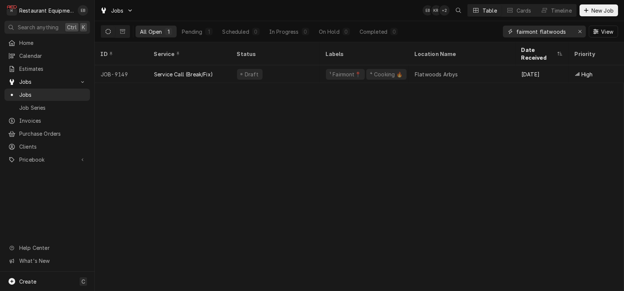
drag, startPoint x: 567, startPoint y: 32, endPoint x: 534, endPoint y: 36, distance: 32.5
click at [534, 36] on input "fairmont flatwoods" at bounding box center [545, 32] width 56 height 12
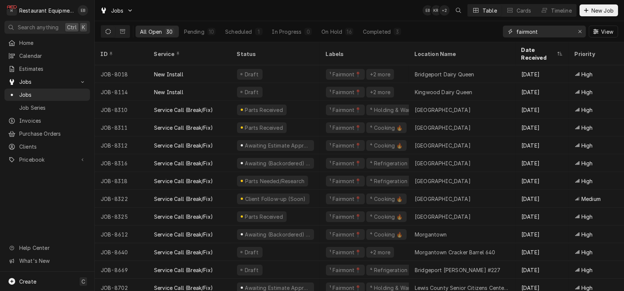
type input "fairmont"
click at [471, 37] on div "All Open 30 Pending 10 Scheduled 1 In Progress 0 On Hold 16 Completed 3 fairmon…" at bounding box center [360, 31] width 518 height 21
